Goal: Check status: Check status

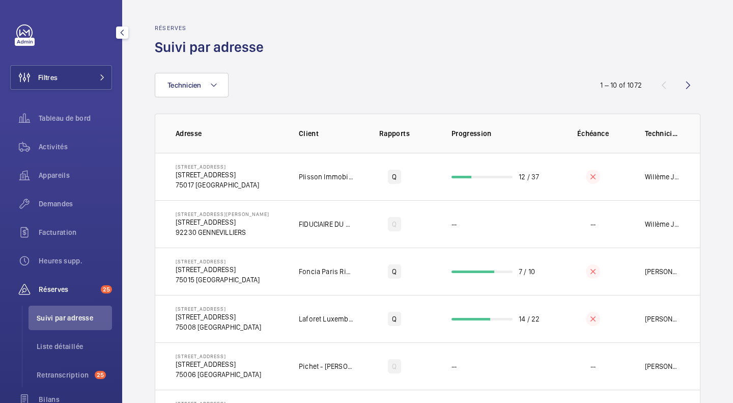
click at [63, 80] on button "Filtres" at bounding box center [61, 77] width 102 height 24
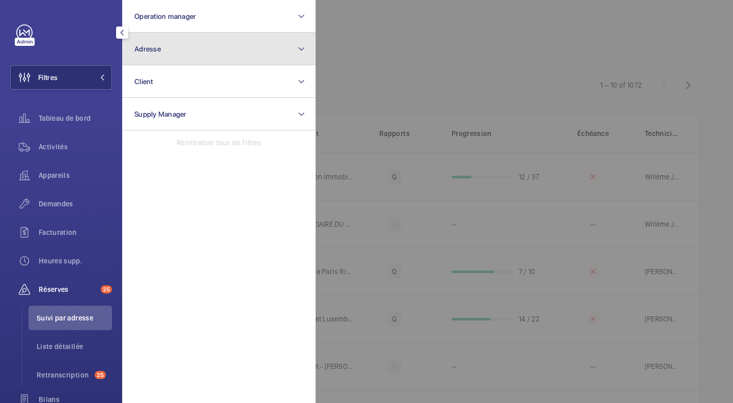
click at [153, 46] on span "Adresse" at bounding box center [147, 49] width 26 height 8
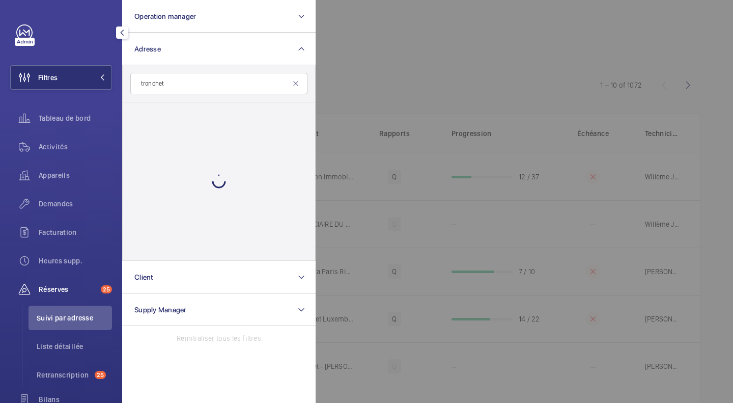
type input "tronchet"
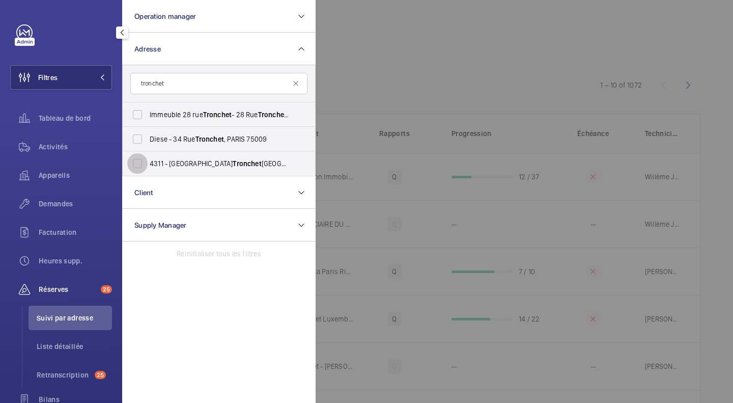
click at [140, 161] on input "[GEOGRAPHIC_DATA][STREET_ADDRESS]" at bounding box center [137, 163] width 20 height 20
checkbox input "true"
click at [51, 147] on span "Activités" at bounding box center [75, 147] width 73 height 10
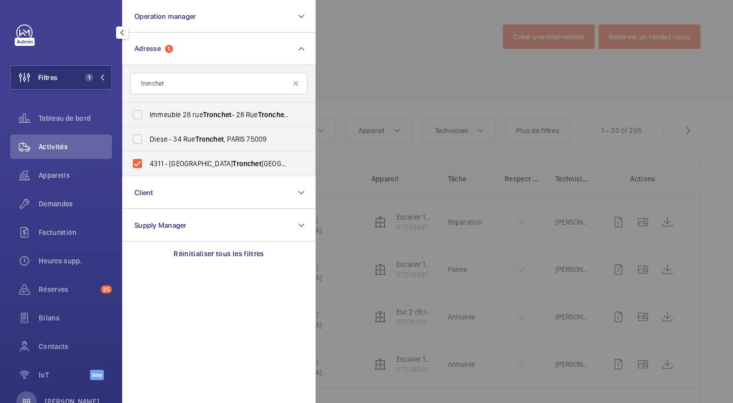
click at [379, 21] on div at bounding box center [682, 201] width 733 height 403
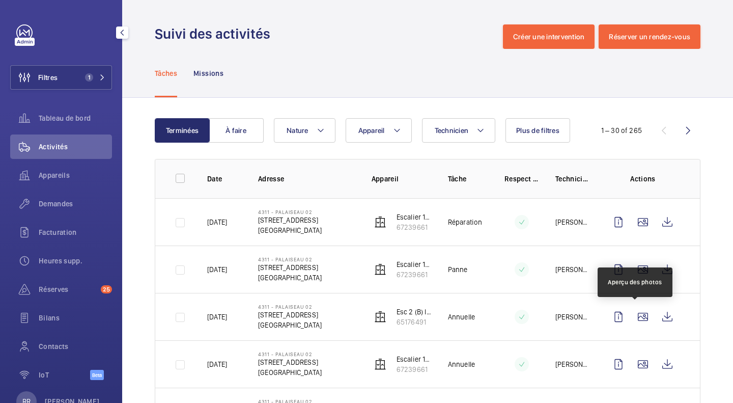
click at [638, 315] on wm-front-icon-button at bounding box center [643, 316] width 24 height 24
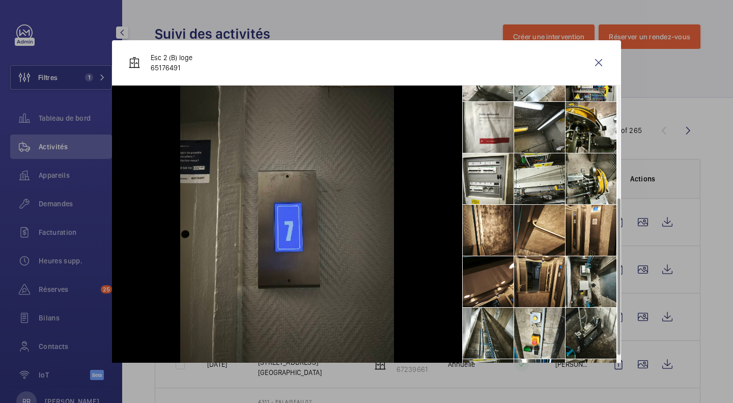
scroll to position [230, 0]
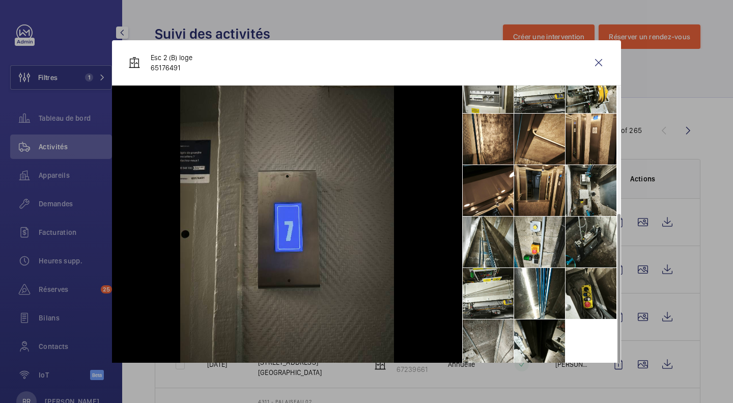
click at [527, 297] on li at bounding box center [539, 293] width 51 height 51
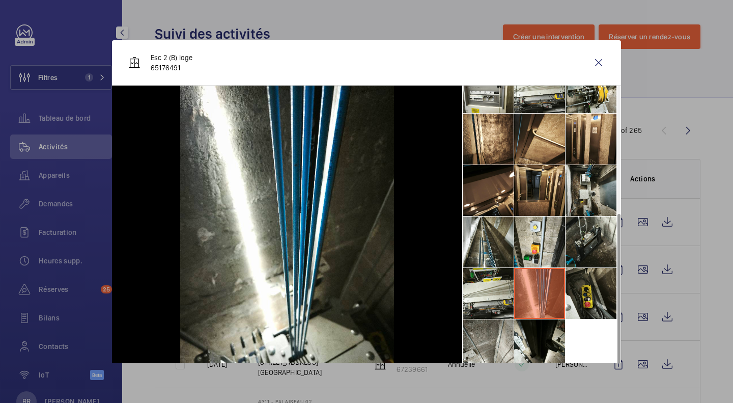
click at [591, 62] on wm-front-icon-button at bounding box center [599, 62] width 24 height 24
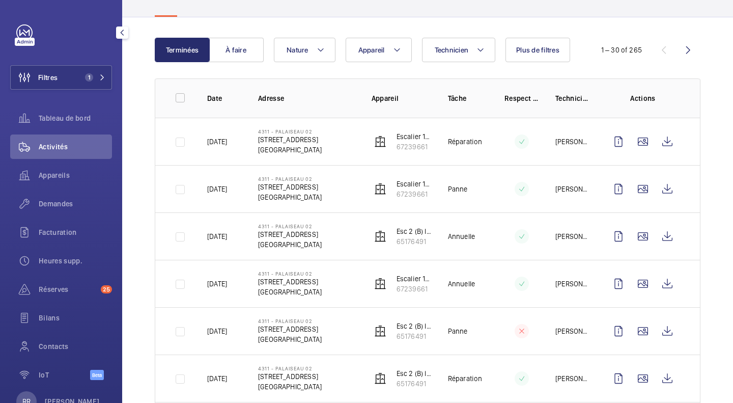
scroll to position [81, 0]
click at [631, 235] on wm-front-icon-button at bounding box center [643, 236] width 24 height 24
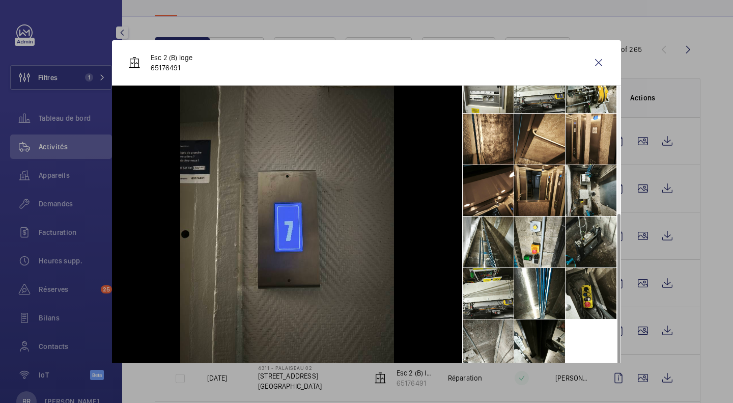
scroll to position [8, 0]
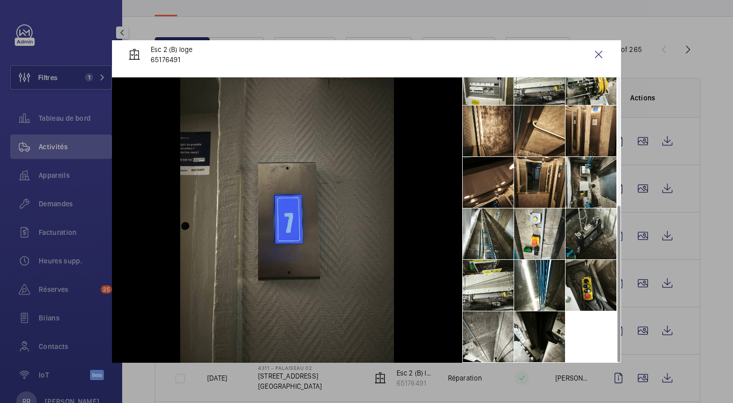
click at [533, 291] on li at bounding box center [539, 285] width 51 height 51
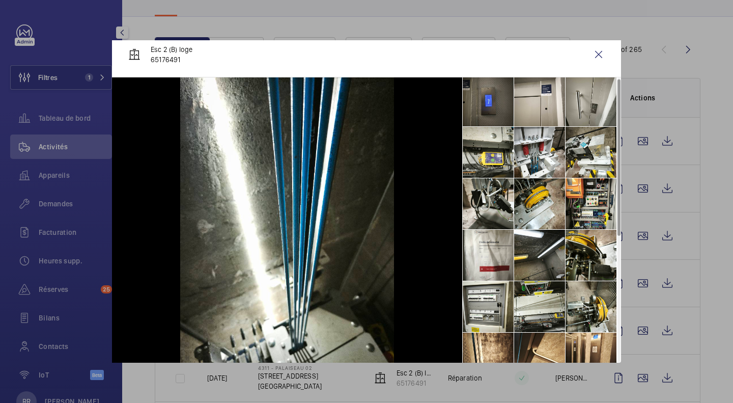
scroll to position [0, 0]
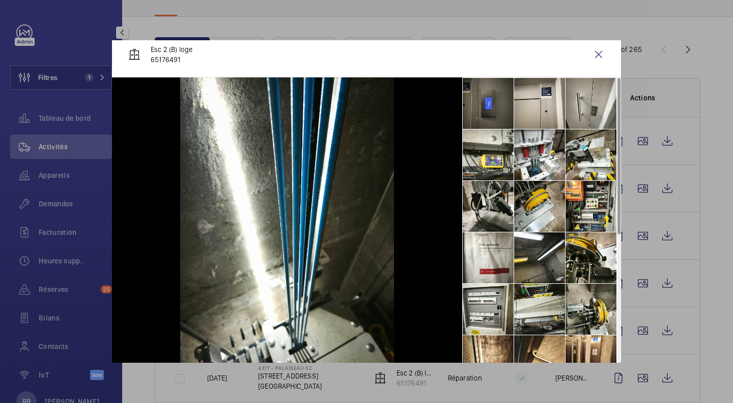
click at [531, 160] on li at bounding box center [539, 154] width 51 height 51
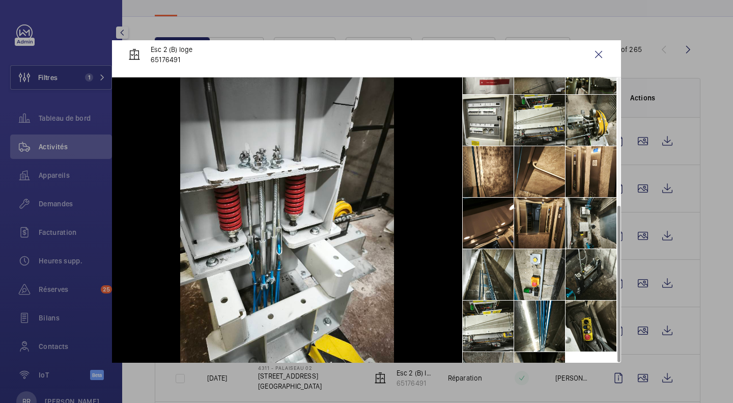
scroll to position [230, 0]
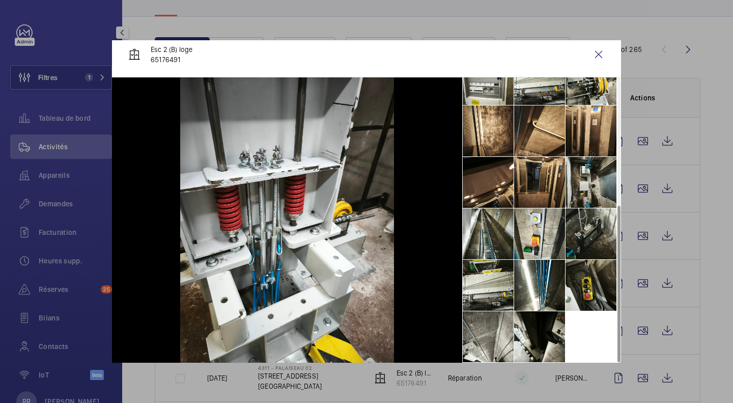
click at [590, 58] on wm-front-icon-button at bounding box center [599, 54] width 24 height 24
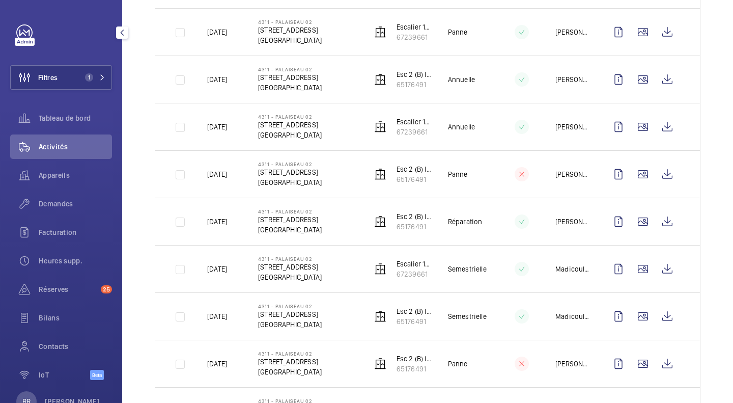
scroll to position [238, 0]
click at [637, 173] on wm-front-icon-button at bounding box center [643, 173] width 24 height 24
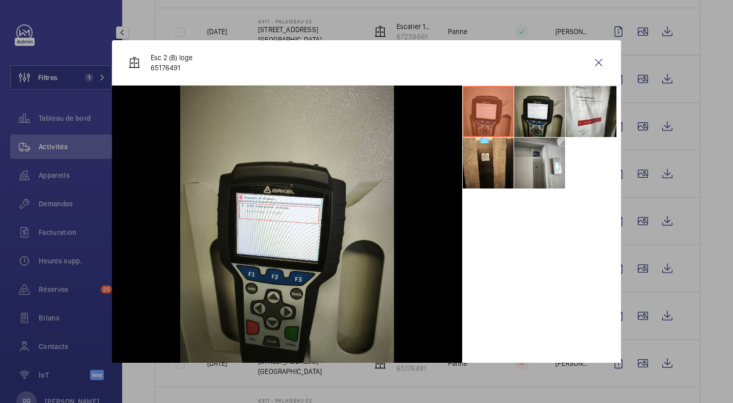
click at [594, 61] on wm-front-icon-button at bounding box center [599, 62] width 24 height 24
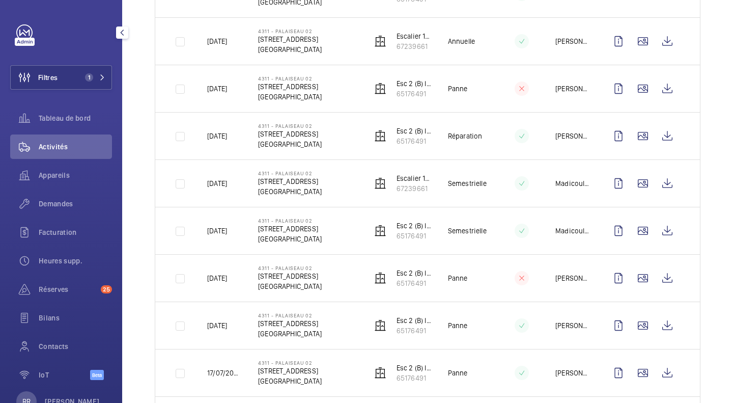
scroll to position [323, 0]
click at [640, 231] on wm-front-icon-button at bounding box center [643, 230] width 24 height 24
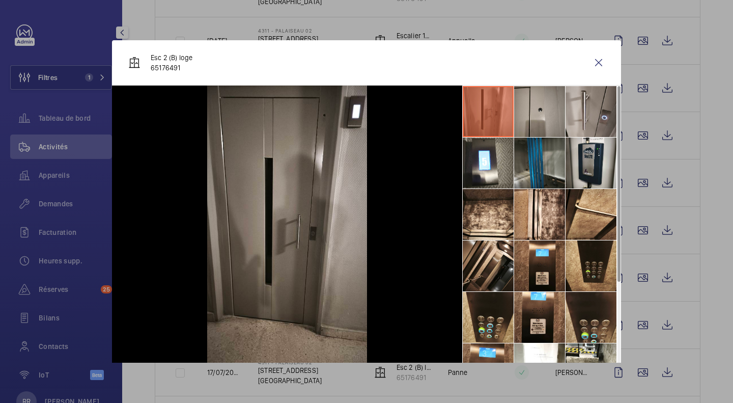
scroll to position [127, 0]
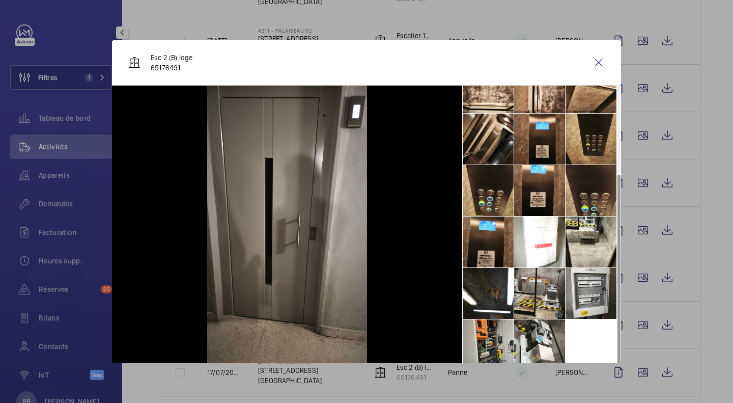
click at [708, 345] on div at bounding box center [366, 201] width 733 height 403
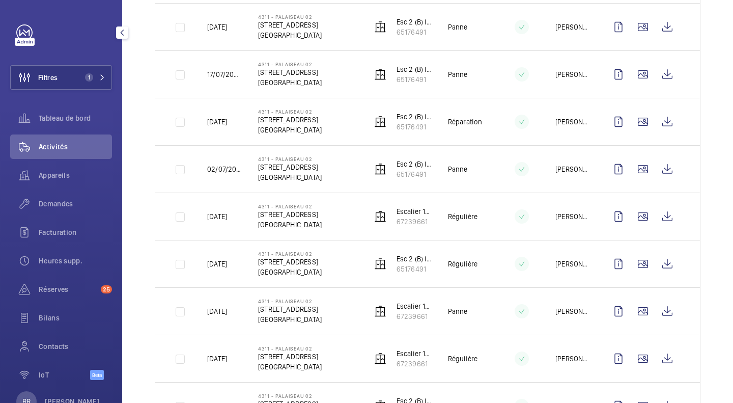
scroll to position [621, 0]
click at [636, 267] on wm-front-icon-button at bounding box center [643, 264] width 24 height 24
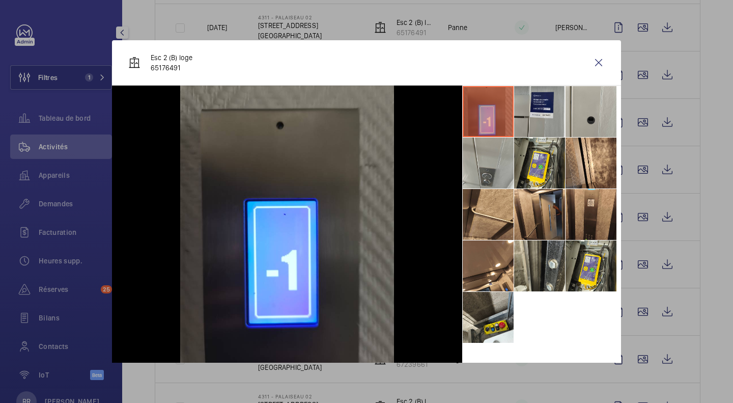
click at [593, 64] on wm-front-icon-button at bounding box center [599, 62] width 24 height 24
